Goal: Task Accomplishment & Management: Manage account settings

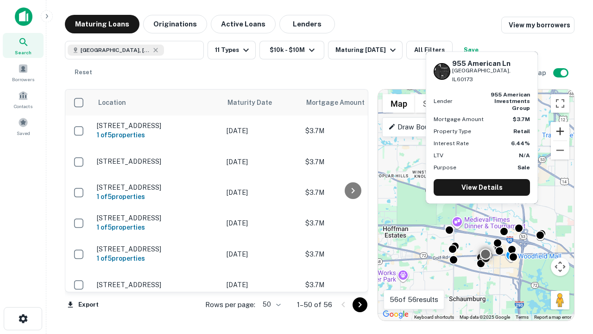
click at [560, 131] on button "Zoom in" at bounding box center [560, 131] width 19 height 19
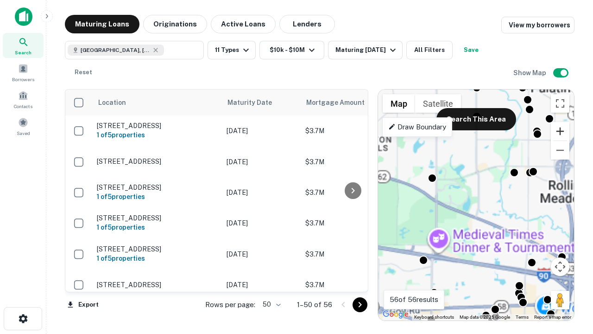
click at [560, 131] on button "Zoom in" at bounding box center [560, 131] width 19 height 19
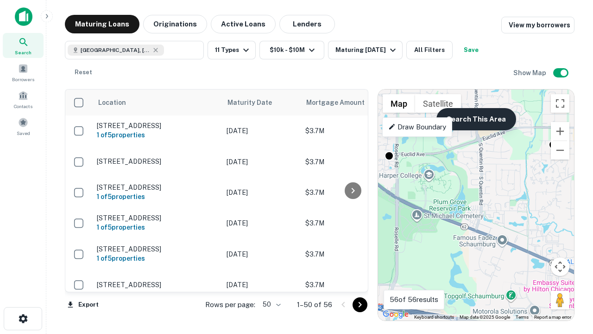
click at [476, 119] on button "Search This Area" at bounding box center [477, 119] width 80 height 22
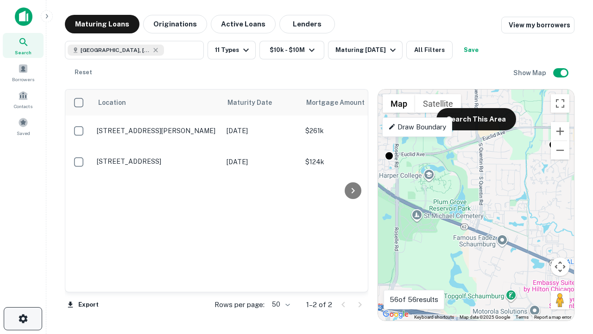
click at [23, 318] on icon "button" at bounding box center [23, 318] width 11 height 11
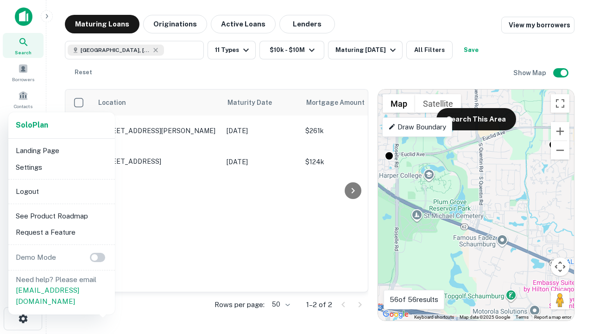
click at [61, 191] on li "Logout" at bounding box center [61, 191] width 99 height 17
